Goal: Transaction & Acquisition: Subscribe to service/newsletter

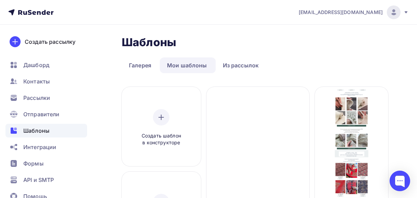
scroll to position [24, 0]
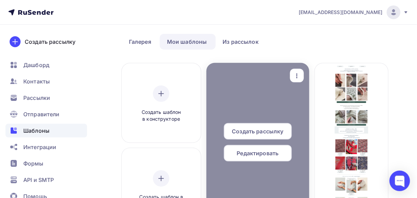
drag, startPoint x: 265, startPoint y: 157, endPoint x: 264, endPoint y: 152, distance: 4.8
click at [264, 152] on span "Редактировать" at bounding box center [258, 153] width 42 height 8
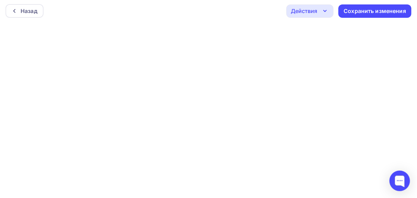
scroll to position [2, 0]
click at [372, 13] on div "Сохранить изменения" at bounding box center [375, 11] width 62 height 8
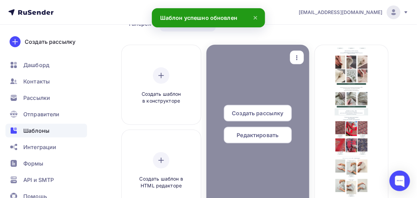
scroll to position [55, 0]
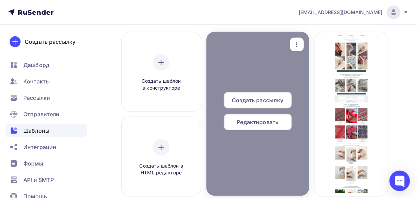
click at [263, 126] on div "Редактировать" at bounding box center [258, 122] width 68 height 16
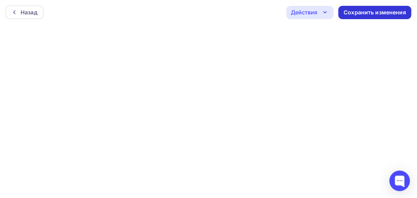
click at [365, 11] on div "Сохранить изменения" at bounding box center [375, 13] width 62 height 8
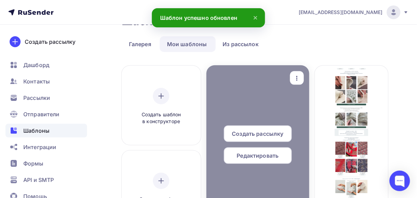
scroll to position [55, 0]
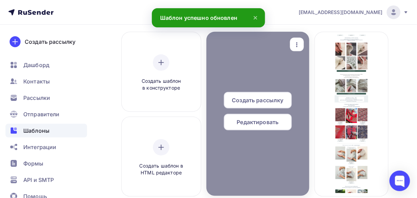
click at [258, 122] on span "Редактировать" at bounding box center [258, 122] width 42 height 8
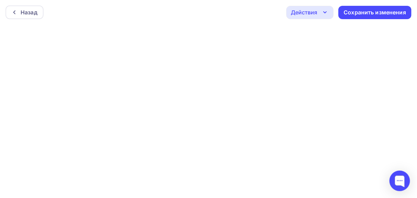
click at [326, 13] on icon "button" at bounding box center [325, 12] width 8 height 8
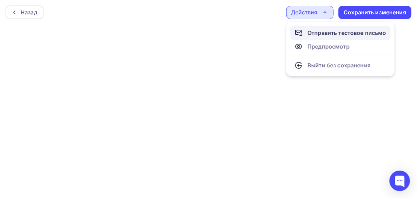
click at [323, 33] on div "Отправить тестовое письмо" at bounding box center [346, 33] width 79 height 8
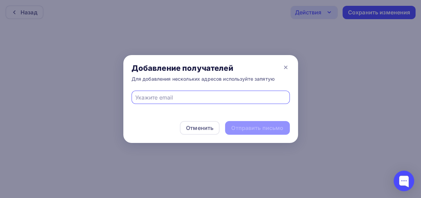
type input "Olga4eeee@mail.ru"
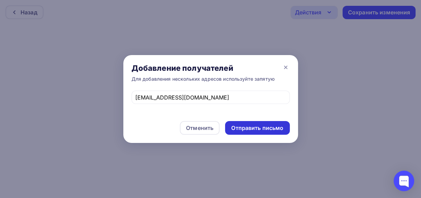
click at [251, 131] on div "Отправить письмо" at bounding box center [257, 128] width 52 height 8
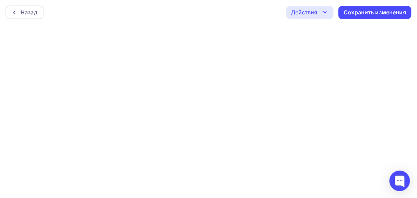
scroll to position [2, 0]
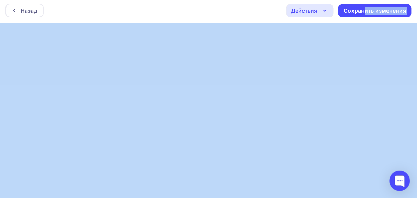
drag, startPoint x: 363, startPoint y: 14, endPoint x: 349, endPoint y: 23, distance: 17.1
click at [303, 22] on div "Назад Действия Отправить тестовое письмо Предпросмотр Выйти без сохранения Сохр…" at bounding box center [208, 10] width 417 height 25
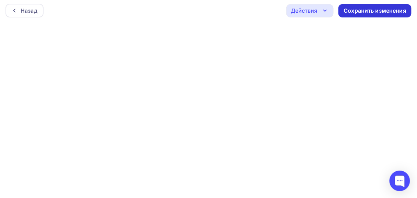
click at [353, 9] on div "Сохранить изменения" at bounding box center [375, 11] width 62 height 8
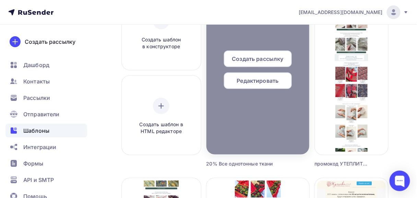
scroll to position [110, 0]
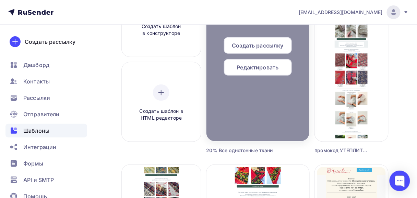
click at [256, 70] on span "Редактировать" at bounding box center [258, 67] width 42 height 8
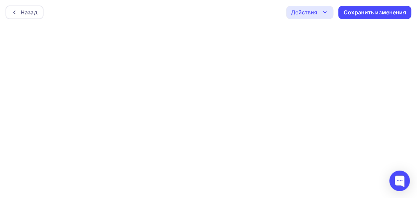
click at [320, 11] on div "Действия" at bounding box center [309, 12] width 47 height 13
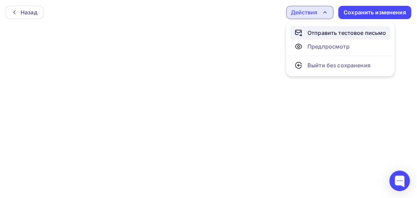
click at [323, 33] on div "Отправить тестовое письмо" at bounding box center [346, 33] width 79 height 8
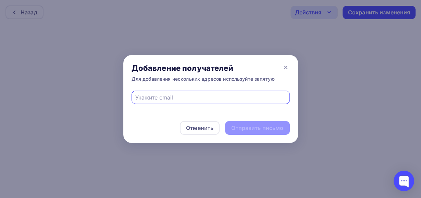
type input "Olga4eeee@mail.ru"
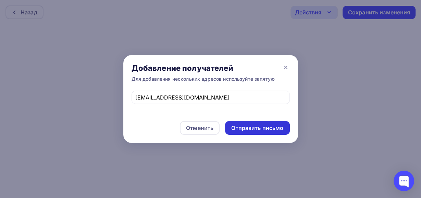
click at [238, 130] on div "Отправить письмо" at bounding box center [257, 128] width 52 height 8
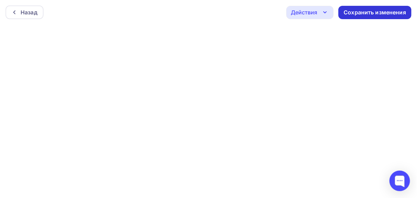
click at [354, 12] on div "Сохранить изменения" at bounding box center [375, 13] width 62 height 8
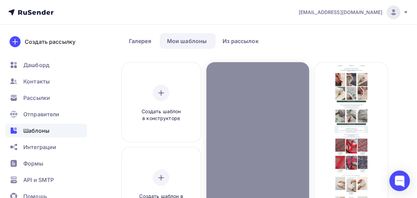
scroll to position [27, 0]
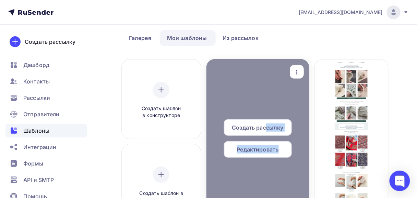
drag, startPoint x: 266, startPoint y: 126, endPoint x: 281, endPoint y: 110, distance: 22.6
click at [281, 110] on div "Создать рассылку Редактировать Переименовать Предпросмотр Копировать Удалить" at bounding box center [258, 141] width 98 height 159
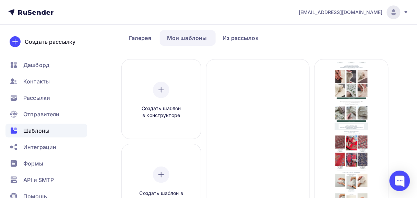
click at [35, 94] on span "Рассылки" at bounding box center [36, 98] width 27 height 8
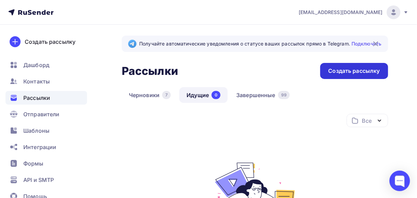
click at [350, 72] on div "Создать рассылку" at bounding box center [353, 71] width 51 height 8
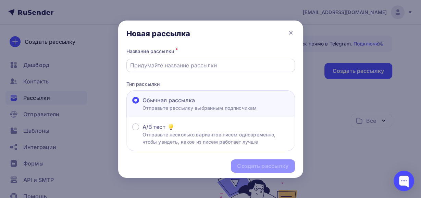
click at [189, 68] on input "text" at bounding box center [210, 65] width 161 height 8
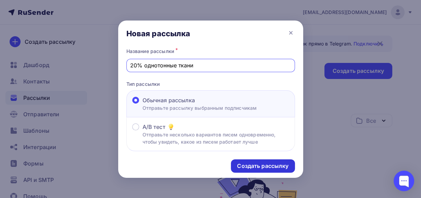
type input "20% однотонные ткани"
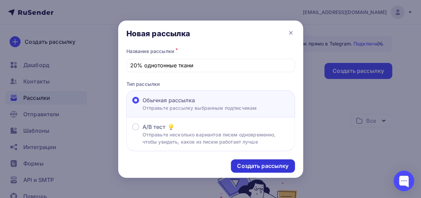
click at [249, 163] on div "Создать рассылку" at bounding box center [262, 166] width 51 height 8
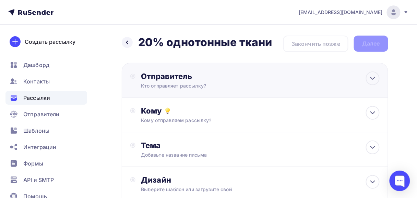
click at [150, 77] on div "Отправитель" at bounding box center [215, 77] width 148 height 10
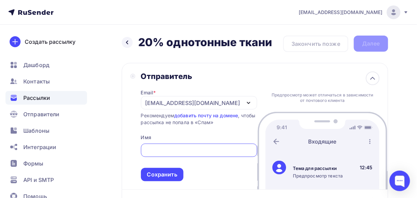
click at [151, 106] on div "kupava43@yandex.ru" at bounding box center [192, 103] width 95 height 8
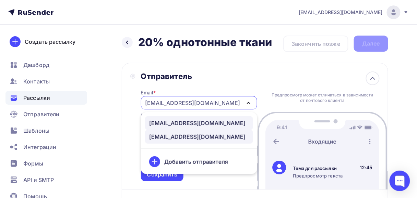
click at [152, 124] on div "news@kupava43.ru" at bounding box center [197, 123] width 96 height 8
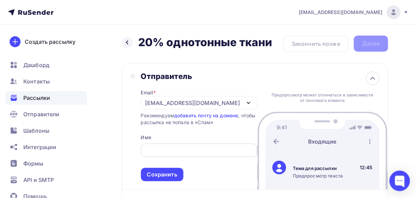
click at [152, 146] on div at bounding box center [199, 150] width 116 height 13
click at [152, 150] on input "text" at bounding box center [199, 151] width 108 height 8
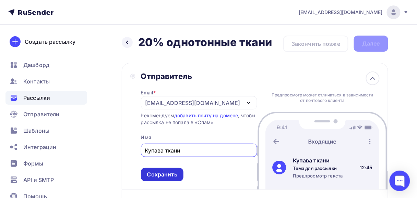
type input "Купава ткани"
click at [161, 178] on div "Сохранить" at bounding box center [162, 175] width 30 height 8
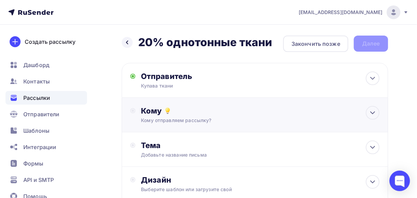
click at [151, 112] on div "Кому" at bounding box center [260, 111] width 239 height 10
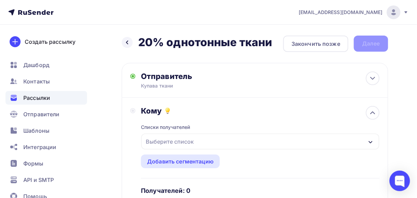
click at [154, 140] on div "Выберите список" at bounding box center [169, 142] width 53 height 12
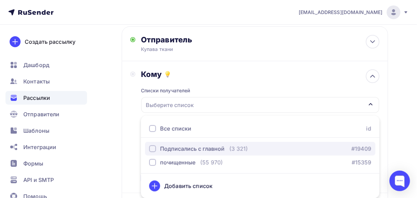
click at [152, 150] on div "button" at bounding box center [152, 149] width 7 height 7
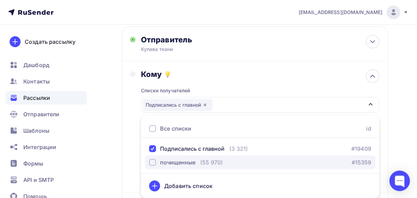
click at [152, 163] on div "button" at bounding box center [152, 162] width 7 height 7
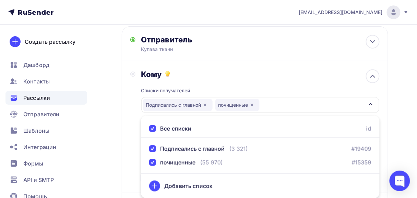
click at [399, 100] on div "Назад 20% однотонные ткани 20% однотонные ткани Закончить позже Далее Отправите…" at bounding box center [208, 164] width 417 height 353
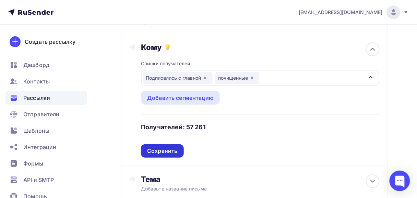
scroll to position [64, 0]
click at [171, 150] on div "Сохранить" at bounding box center [162, 151] width 30 height 8
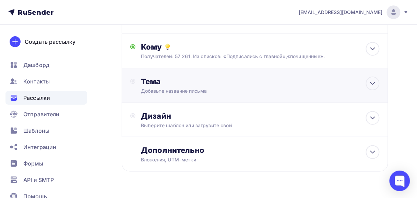
click at [155, 83] on div "Тема" at bounding box center [208, 82] width 135 height 10
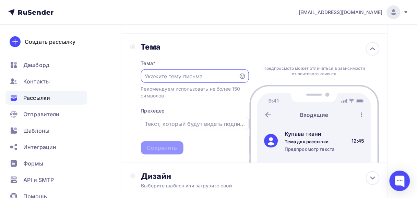
scroll to position [119, 0]
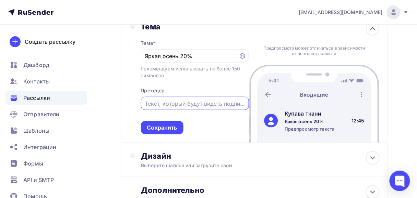
click at [146, 101] on input "text" at bounding box center [195, 104] width 100 height 8
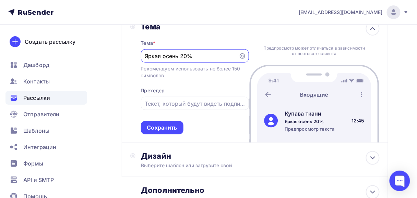
click at [179, 56] on input "Яркая осень 20%" at bounding box center [190, 56] width 90 height 8
drag, startPoint x: 179, startPoint y: 56, endPoint x: 136, endPoint y: 56, distance: 43.2
click at [136, 56] on div "Тема Тема * Яркая осень 20% Рекомендуем использовать не более 150 символов Прех…" at bounding box center [189, 78] width 119 height 113
type input "20% все Однотонные ткани"
click at [149, 105] on input "text" at bounding box center [195, 104] width 100 height 8
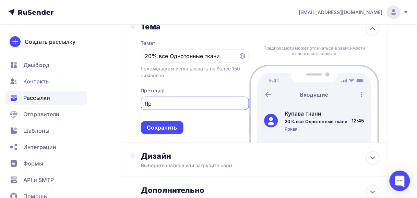
type input "Я"
type input "в"
drag, startPoint x: 168, startPoint y: 104, endPoint x: 148, endPoint y: 104, distance: 19.5
click at [146, 104] on input "Осенний" at bounding box center [195, 104] width 100 height 8
paste input "деальная база для каждого вашего шедевра!"
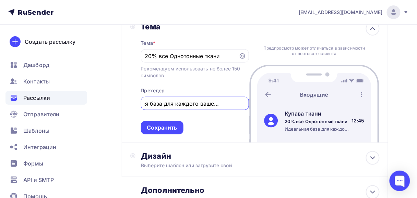
scroll to position [0, 0]
drag, startPoint x: 166, startPoint y: 106, endPoint x: 125, endPoint y: 106, distance: 41.1
click at [125, 106] on div "Тема Тема * 20% все Однотонные ткани Рекомендуем использовать не более 150 симв…" at bounding box center [255, 79] width 266 height 130
click at [175, 104] on input "Идеальная база для каждого вашего шедевра!" at bounding box center [195, 104] width 100 height 8
drag, startPoint x: 176, startPoint y: 104, endPoint x: 189, endPoint y: 103, distance: 13.1
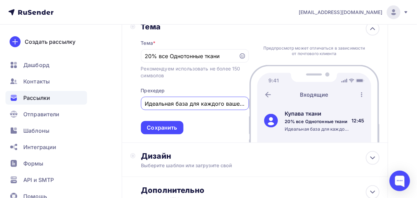
click at [189, 103] on input "Идеальная база для каждого вашего шедевра!" at bounding box center [195, 104] width 100 height 8
drag, startPoint x: 146, startPoint y: 105, endPoint x: 270, endPoint y: 100, distance: 123.8
click at [270, 100] on div "Тема Тема * 20% все Однотонные ткани Рекомендуем использовать не более 150 симв…" at bounding box center [255, 79] width 266 height 130
paste input "снова, которая работает на вас"
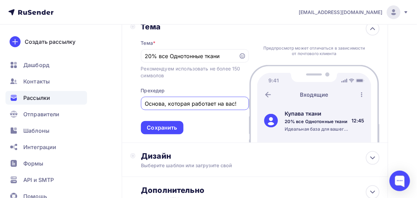
scroll to position [0, 0]
drag, startPoint x: 149, startPoint y: 103, endPoint x: 261, endPoint y: 106, distance: 112.1
click at [261, 106] on div "Тема Тема * 20% все Однотонные ткани Рекомендуем использовать не более 150 симв…" at bounding box center [255, 79] width 266 height 130
paste input "аш секрет идеального гардероба"
drag, startPoint x: 147, startPoint y: 103, endPoint x: 139, endPoint y: 104, distance: 7.6
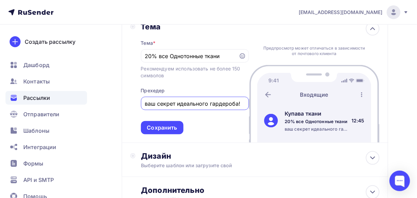
click at [139, 104] on div "Тема Тема * 20% все Однотонные ткани Рекомендуем использовать не более 150 симв…" at bounding box center [189, 78] width 119 height 113
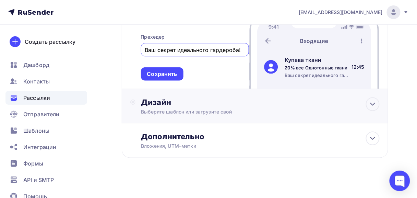
scroll to position [174, 0]
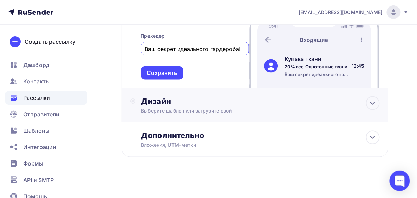
type input "Ваш секрет идеального гардероба!"
click at [172, 108] on div "Выберите шаблон или загрузите свой" at bounding box center [248, 111] width 215 height 7
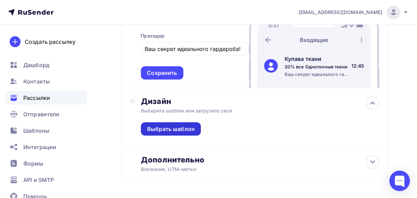
click at [174, 133] on div "Выбрать шаблон" at bounding box center [171, 129] width 48 height 8
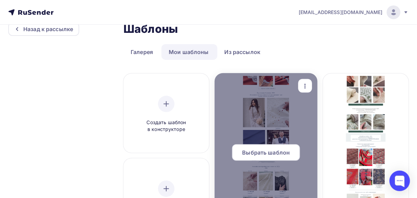
scroll to position [27, 0]
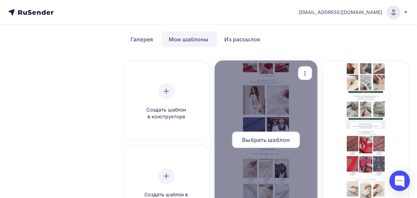
click at [259, 137] on span "Выбрать шаблон" at bounding box center [266, 140] width 48 height 8
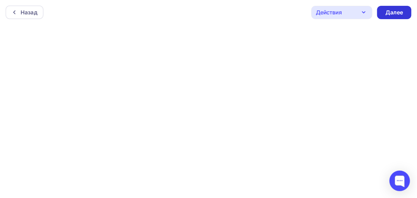
click at [402, 8] on div "Далее" at bounding box center [394, 12] width 34 height 13
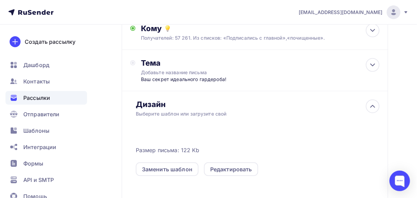
scroll to position [82, 0]
click at [165, 74] on div "Добавьте название письма" at bounding box center [202, 73] width 122 height 7
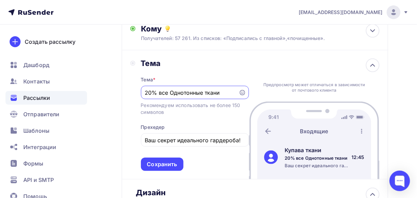
scroll to position [0, 0]
click at [168, 163] on div "Сохранить" at bounding box center [162, 165] width 30 height 8
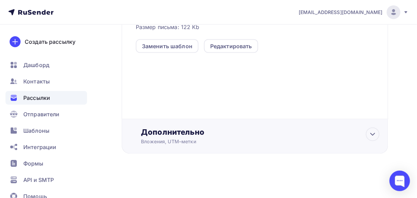
click at [171, 143] on div "Вложения, UTM–метки" at bounding box center [248, 142] width 215 height 7
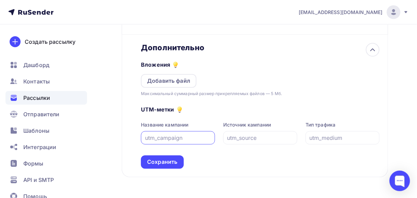
scroll to position [315, 0]
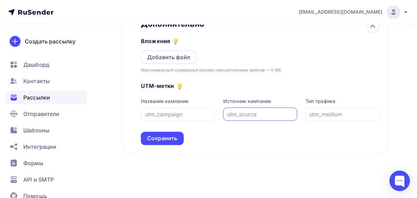
click at [227, 112] on input "text" at bounding box center [260, 115] width 66 height 8
type input "email"
click at [311, 114] on input "text" at bounding box center [342, 115] width 66 height 8
type input "0"
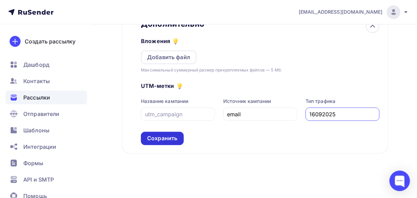
type input "16092025"
click at [165, 136] on div "Сохранить" at bounding box center [162, 139] width 30 height 8
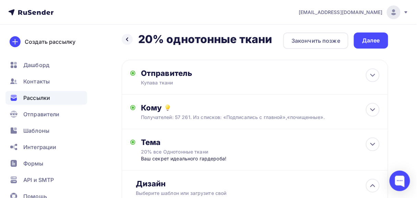
scroll to position [0, 0]
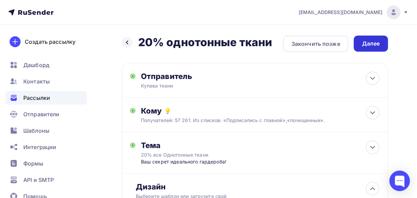
click at [361, 46] on div "Далее" at bounding box center [371, 44] width 34 height 16
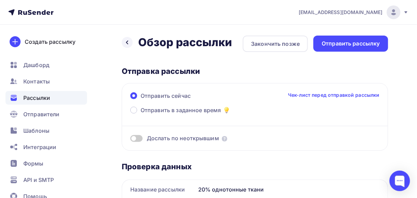
click at [138, 138] on span at bounding box center [136, 138] width 12 height 7
click at [130, 140] on input "checkbox" at bounding box center [130, 140] width 0 height 0
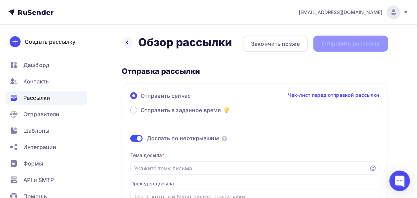
scroll to position [27, 0]
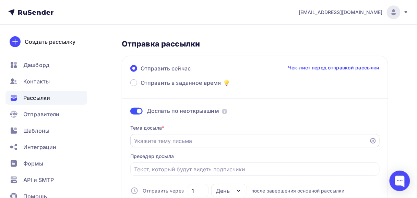
click at [159, 141] on input "Отправить в заданное время" at bounding box center [249, 141] width 231 height 8
type input "Z"
drag, startPoint x: 173, startPoint y: 143, endPoint x: 133, endPoint y: 138, distance: 41.0
click at [133, 138] on div "Яркая Осень" at bounding box center [254, 140] width 249 height 13
type input "Яркая Осень"
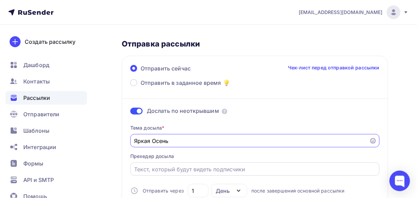
click at [155, 170] on input "Отправить в заданное время" at bounding box center [254, 170] width 241 height 8
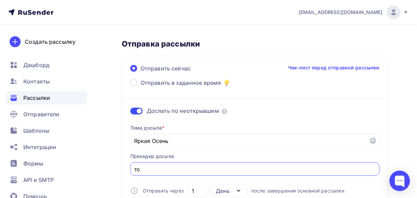
type input "т"
click at [172, 140] on input "Яркая Осень" at bounding box center [249, 141] width 231 height 8
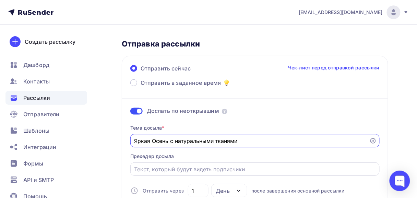
type input "Яркая Осень с натуральными тканями"
click at [151, 166] on input "Отправить в заданное время" at bounding box center [254, 170] width 241 height 8
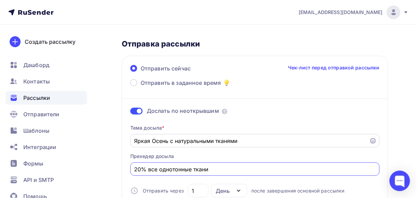
type input "20% все однотонные ткани"
click at [134, 142] on div "Яркая Осень с натуральными тканями" at bounding box center [254, 140] width 249 height 13
click at [222, 168] on input "20% все однотонные ткани" at bounding box center [254, 170] width 241 height 8
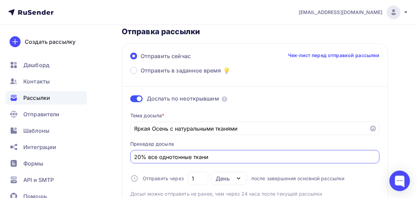
scroll to position [0, 0]
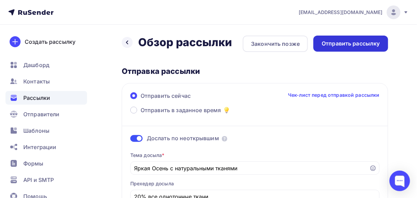
click at [348, 46] on div "Отправить рассылку" at bounding box center [350, 44] width 58 height 8
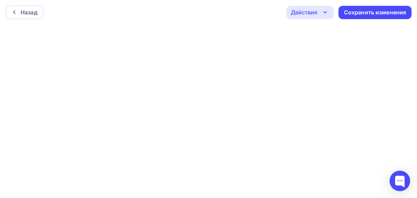
scroll to position [2, 0]
